Goal: Use online tool/utility: Utilize a website feature to perform a specific function

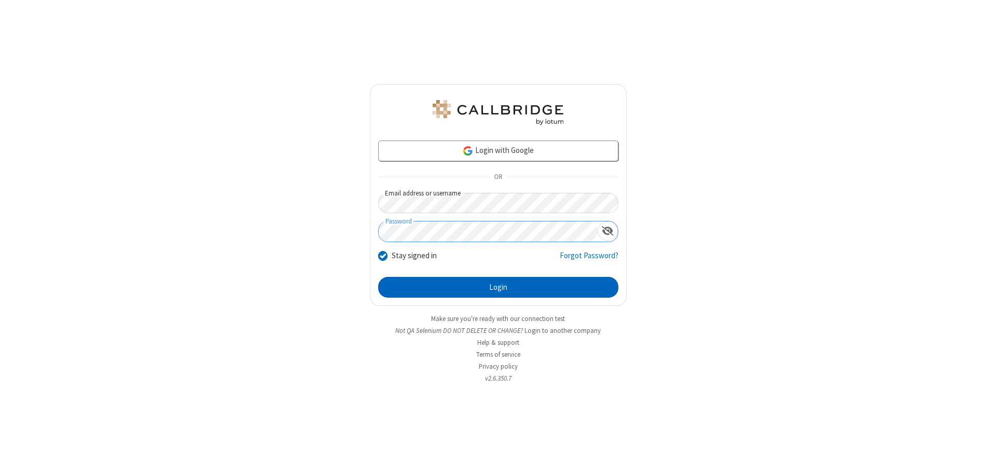
click at [498, 287] on button "Login" at bounding box center [498, 287] width 240 height 21
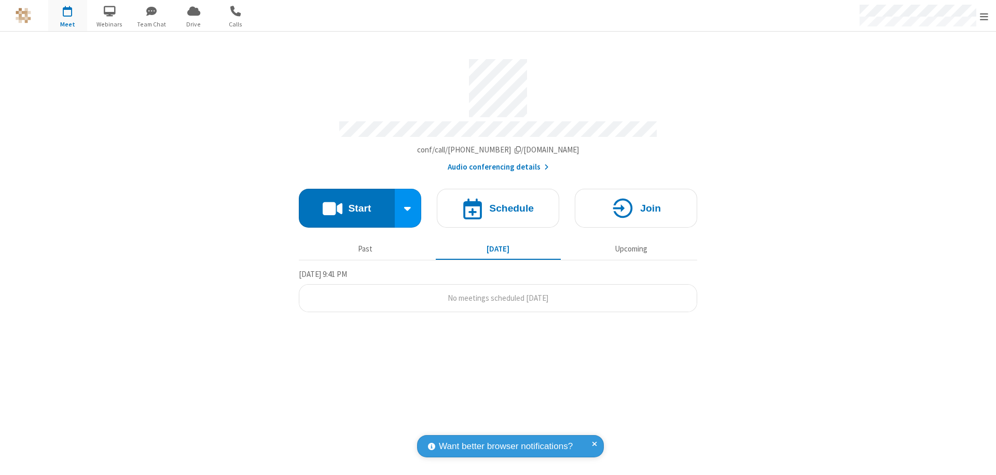
click at [347, 203] on button "Start" at bounding box center [347, 208] width 96 height 39
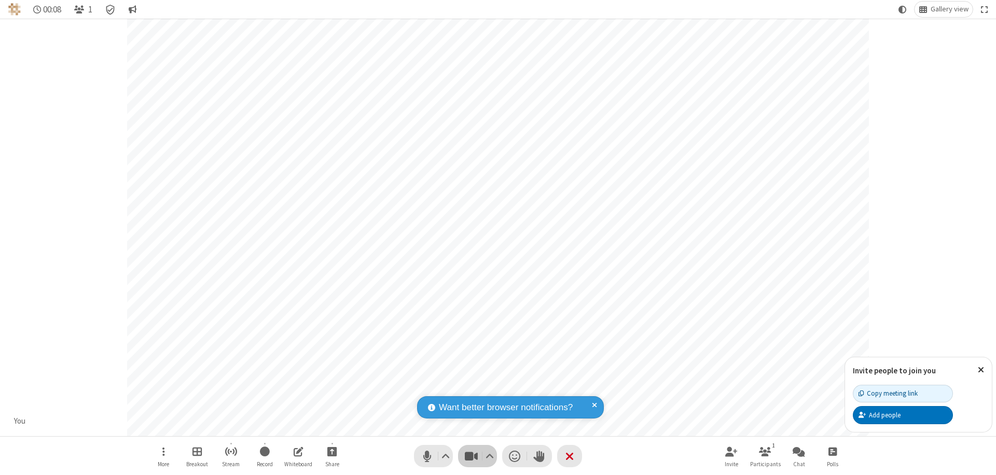
click at [471, 456] on span "Stop video (⌘+Shift+V)" at bounding box center [471, 456] width 16 height 15
click at [471, 456] on span "Start video (⌘+Shift+V)" at bounding box center [471, 456] width 16 height 15
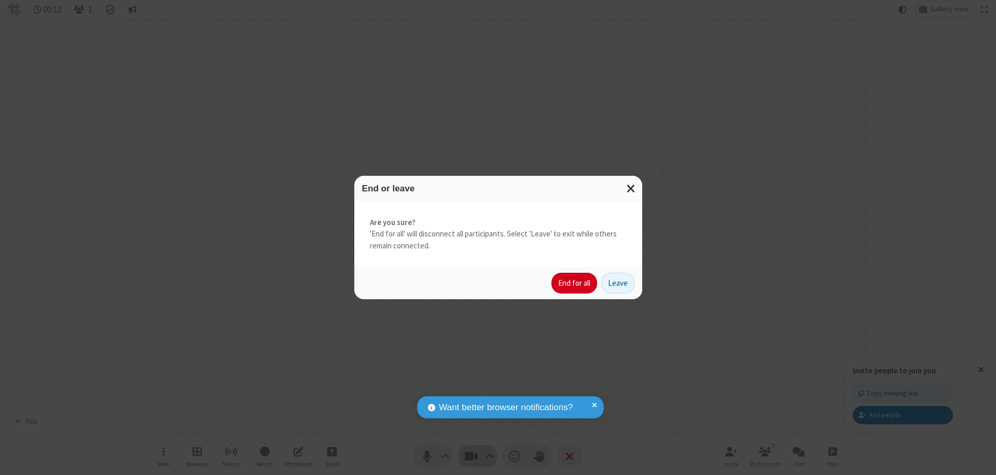
click at [575, 283] on button "End for all" at bounding box center [574, 283] width 46 height 21
